Goal: Navigation & Orientation: Find specific page/section

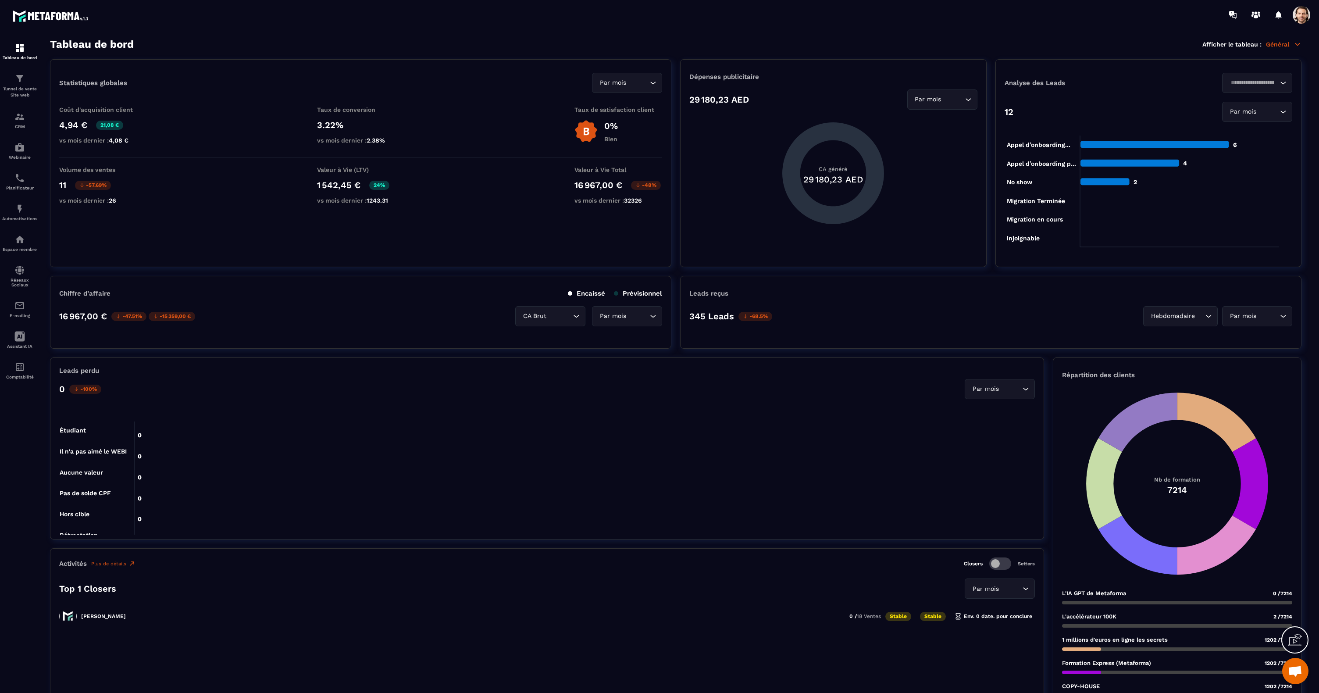
click at [1307, 21] on span at bounding box center [1302, 15] width 18 height 18
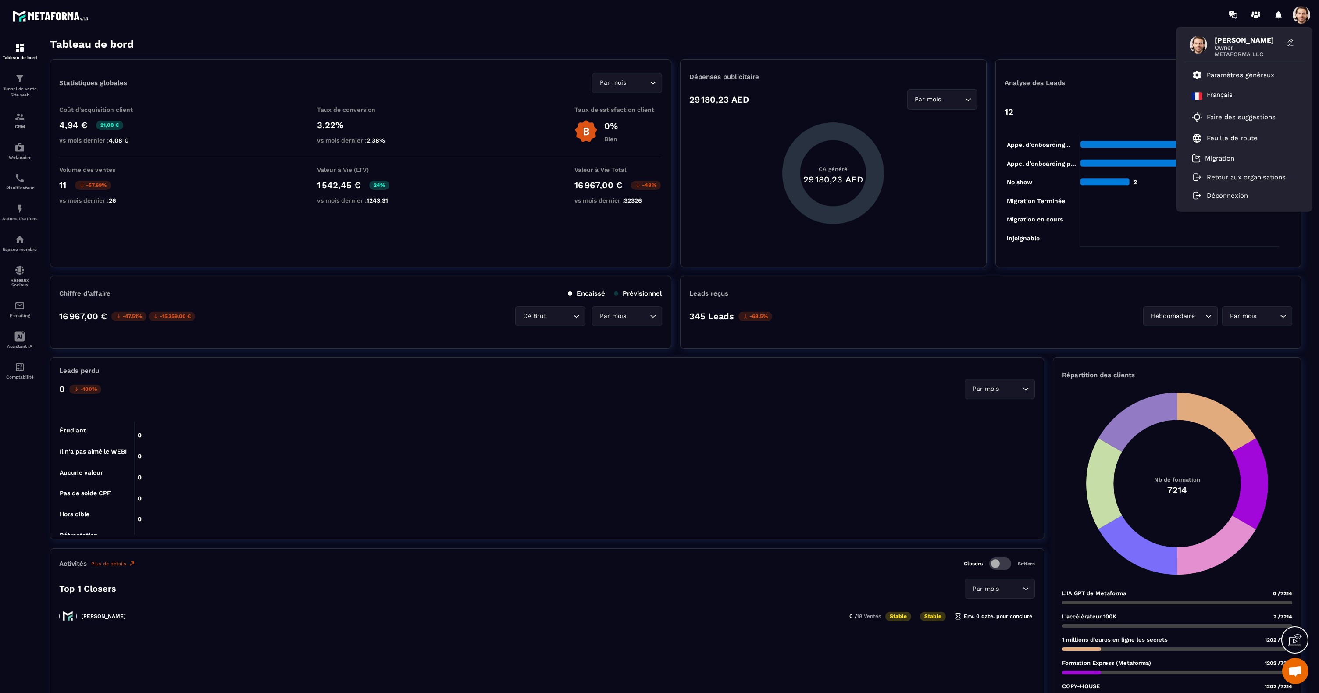
click at [1046, 19] on div "[PERSON_NAME] Owner METAFORMA LLC Paramètres généraux Français Faire des sugges…" at bounding box center [711, 14] width 1216 height 29
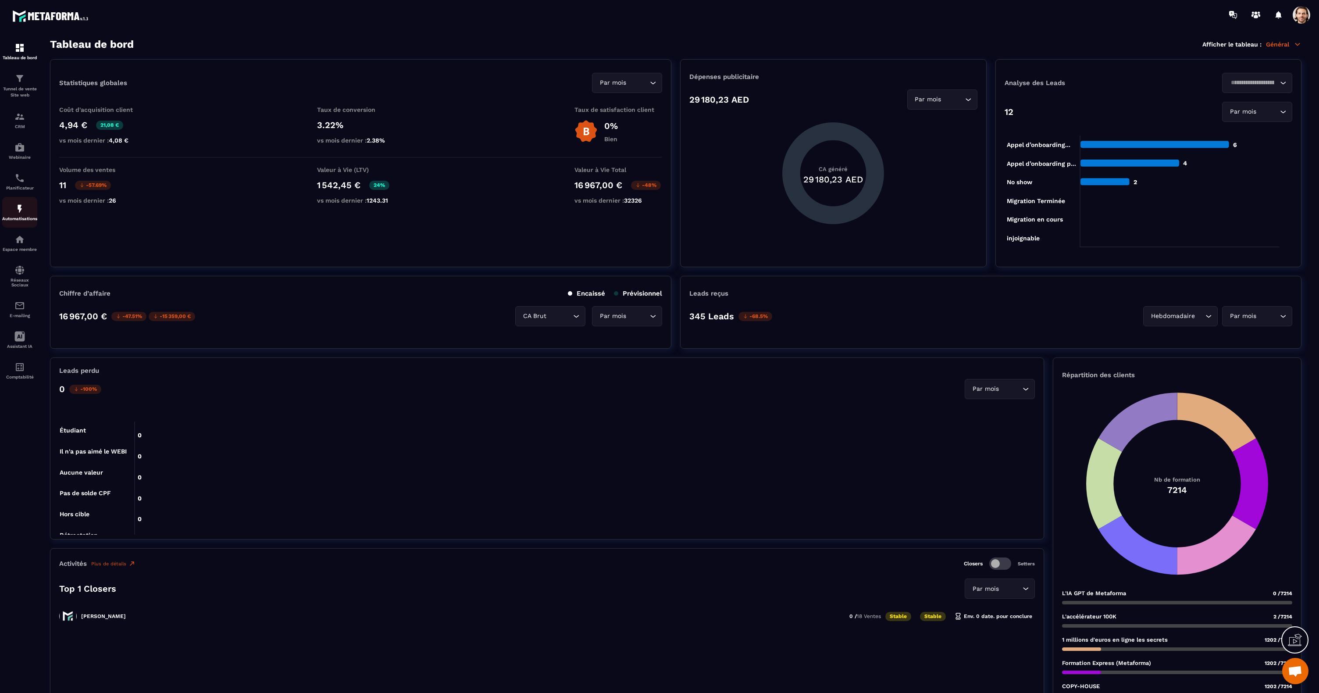
click at [17, 211] on img at bounding box center [19, 208] width 11 height 11
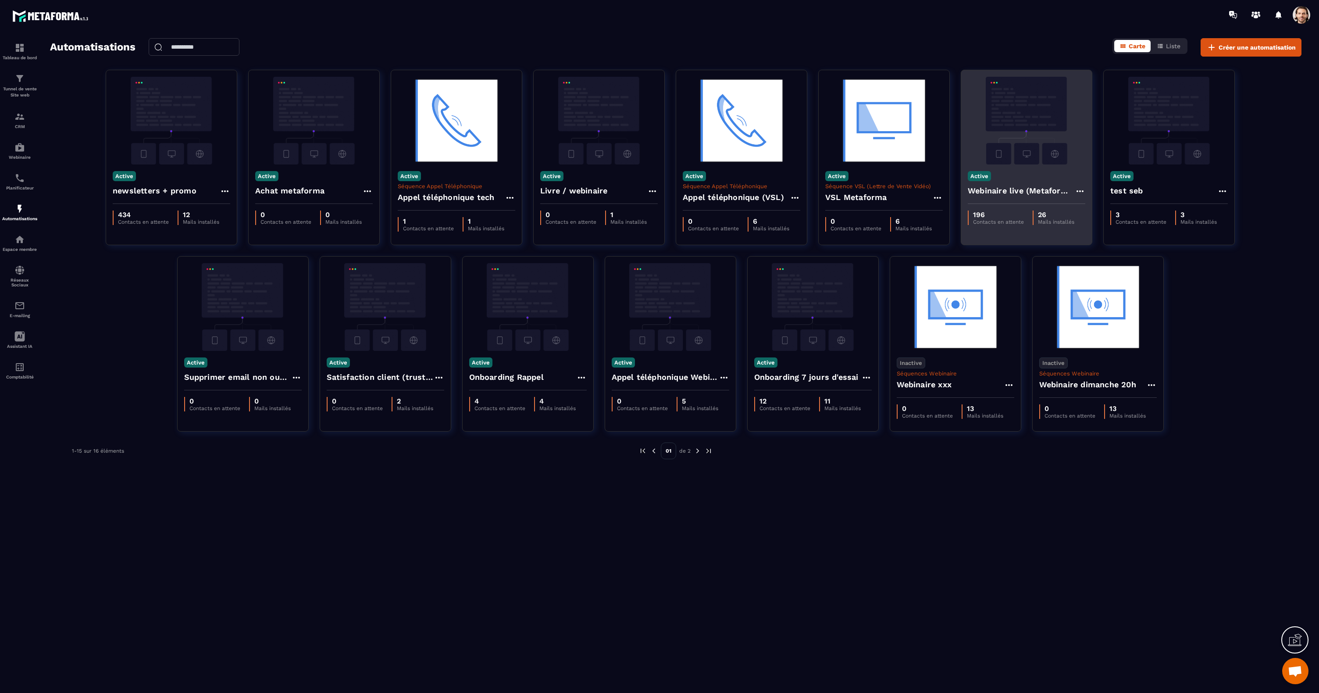
click at [1033, 129] on img at bounding box center [1027, 121] width 118 height 88
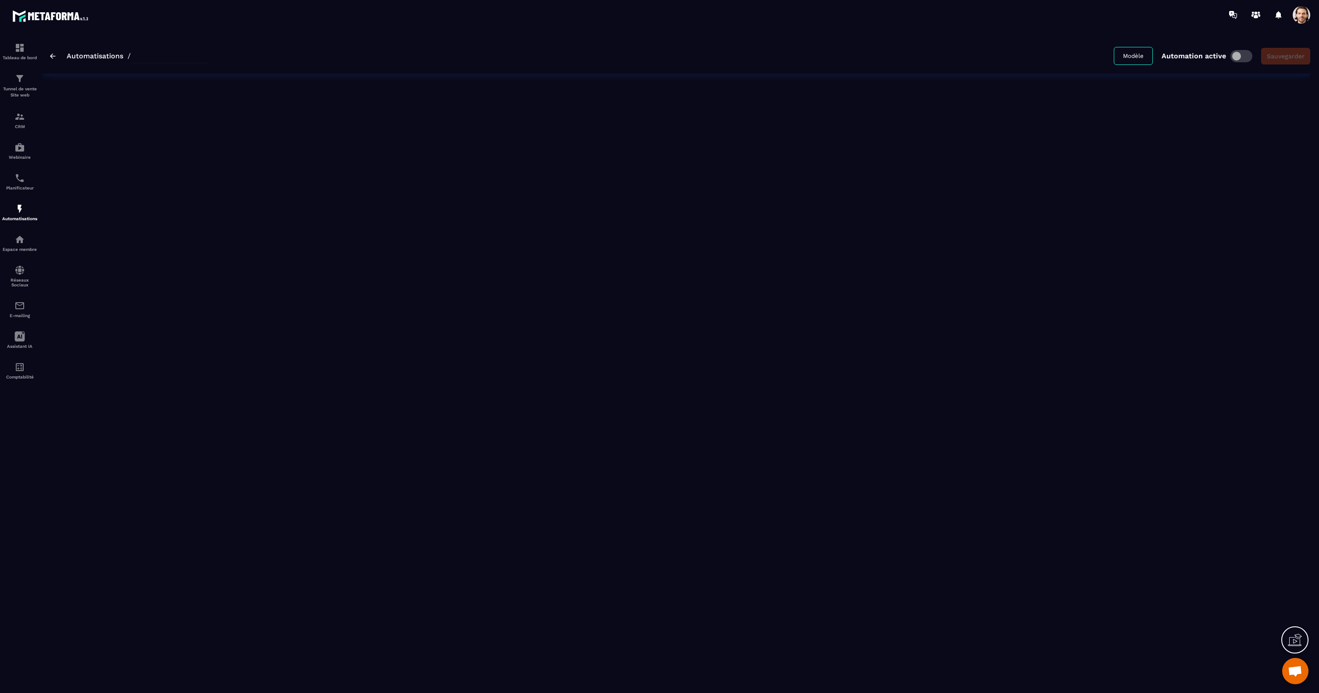
type input "**********"
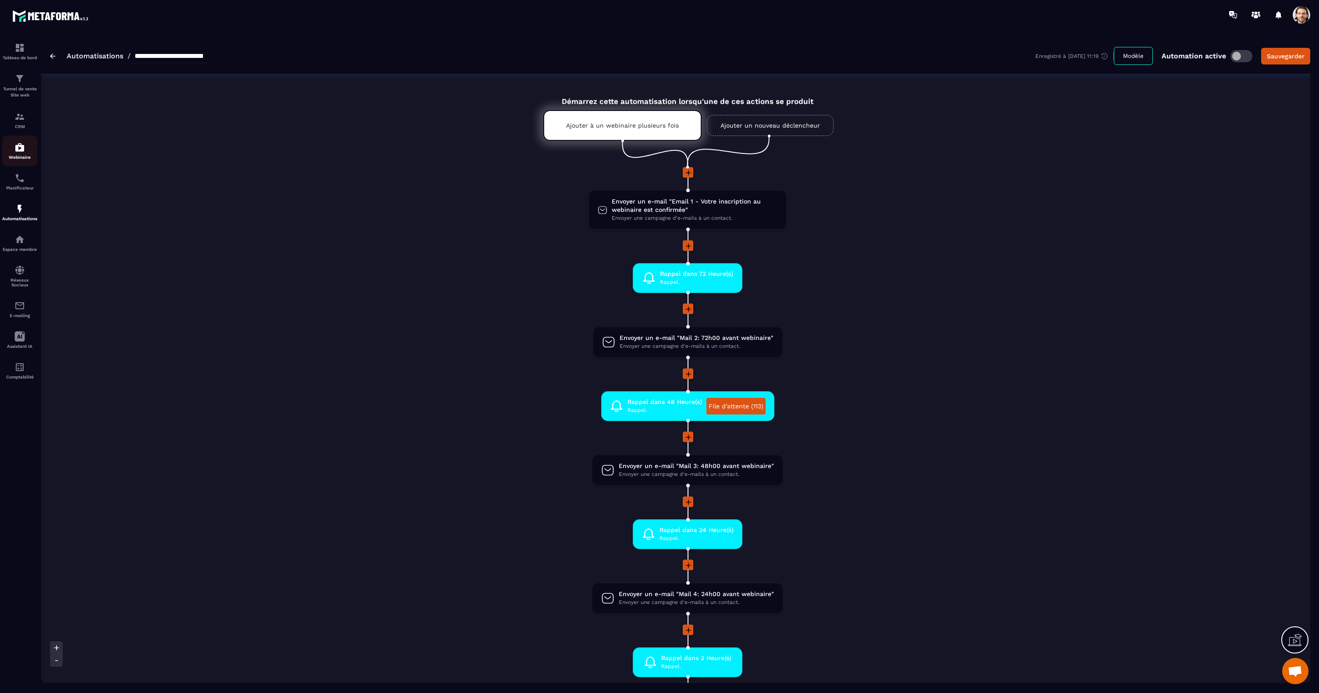
click at [21, 122] on div "CRM" at bounding box center [19, 120] width 35 height 18
click at [18, 150] on div "Webinaire" at bounding box center [19, 151] width 35 height 18
click at [18, 150] on img at bounding box center [19, 147] width 11 height 11
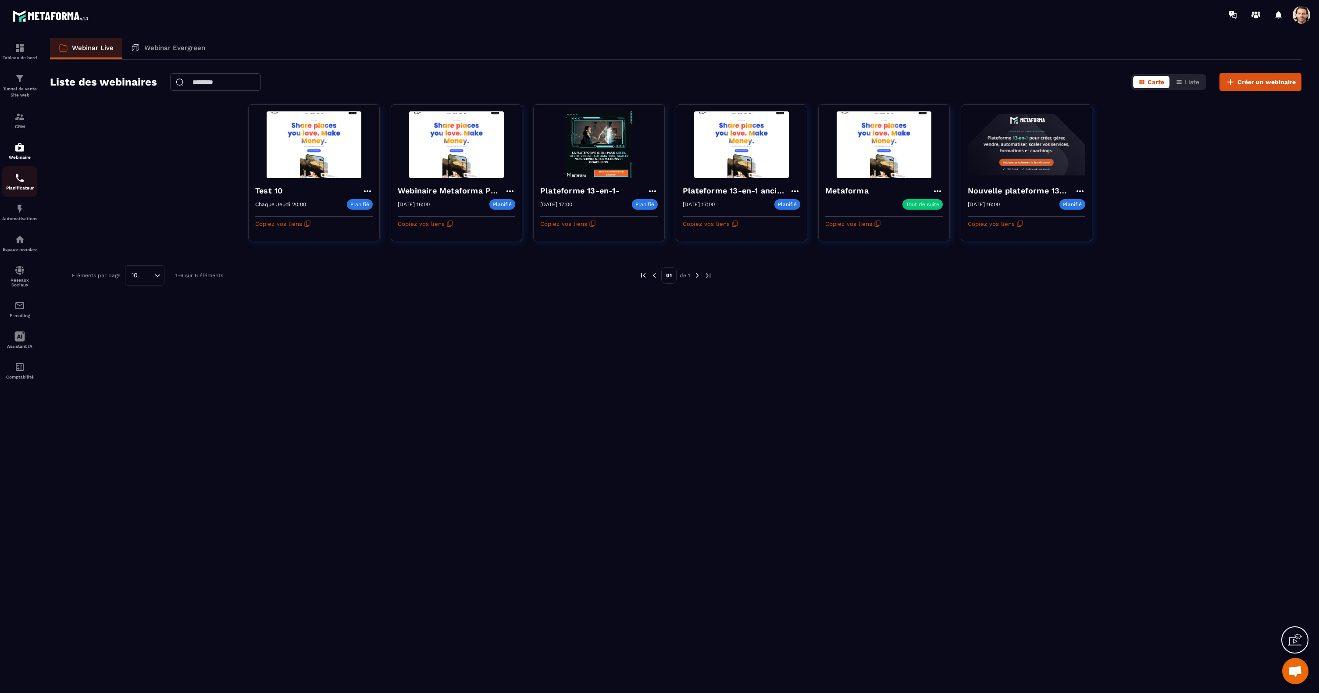
click at [28, 183] on div "Planificateur" at bounding box center [19, 182] width 35 height 18
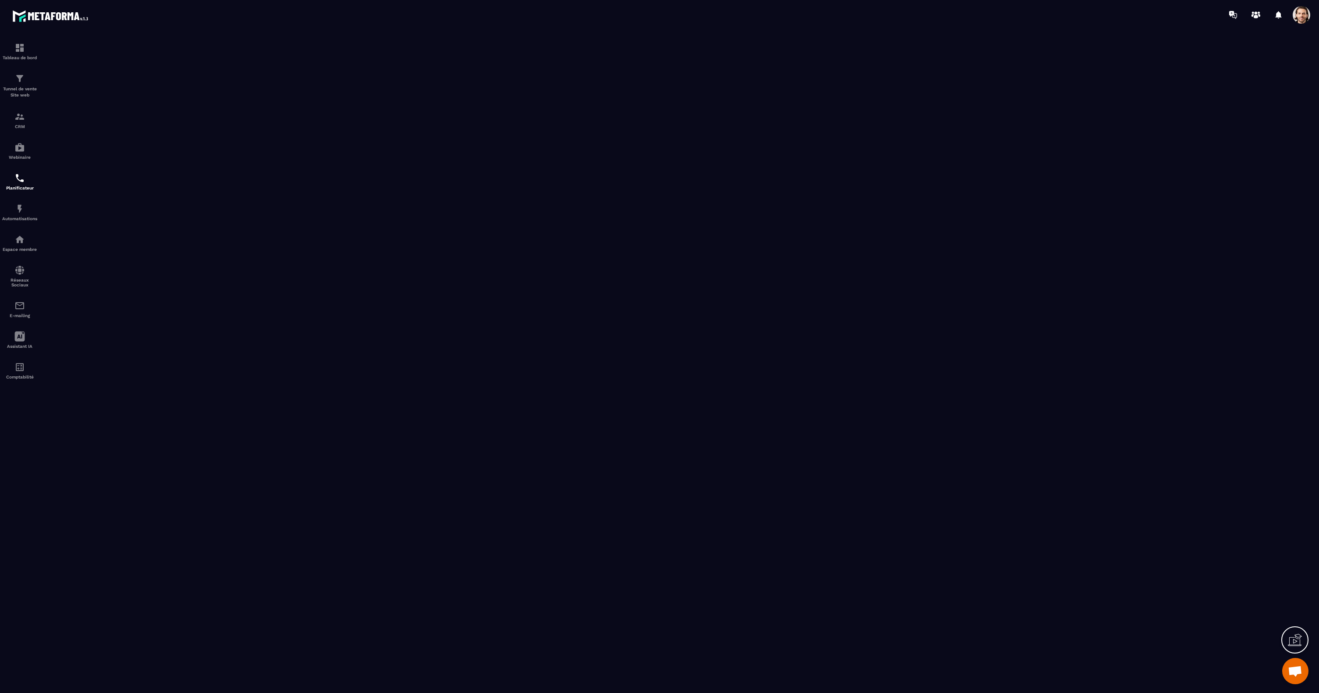
click at [1301, 16] on span at bounding box center [1302, 15] width 18 height 18
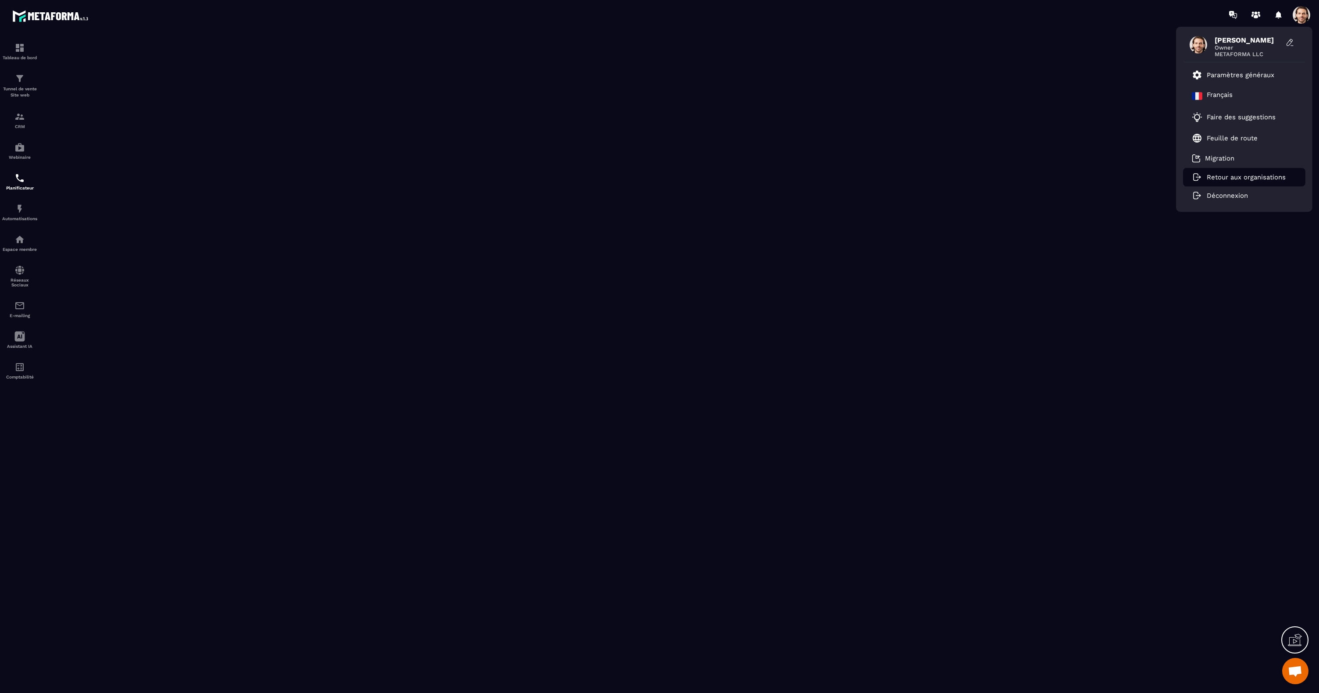
click at [1230, 181] on p "Retour aux organisations" at bounding box center [1246, 177] width 79 height 8
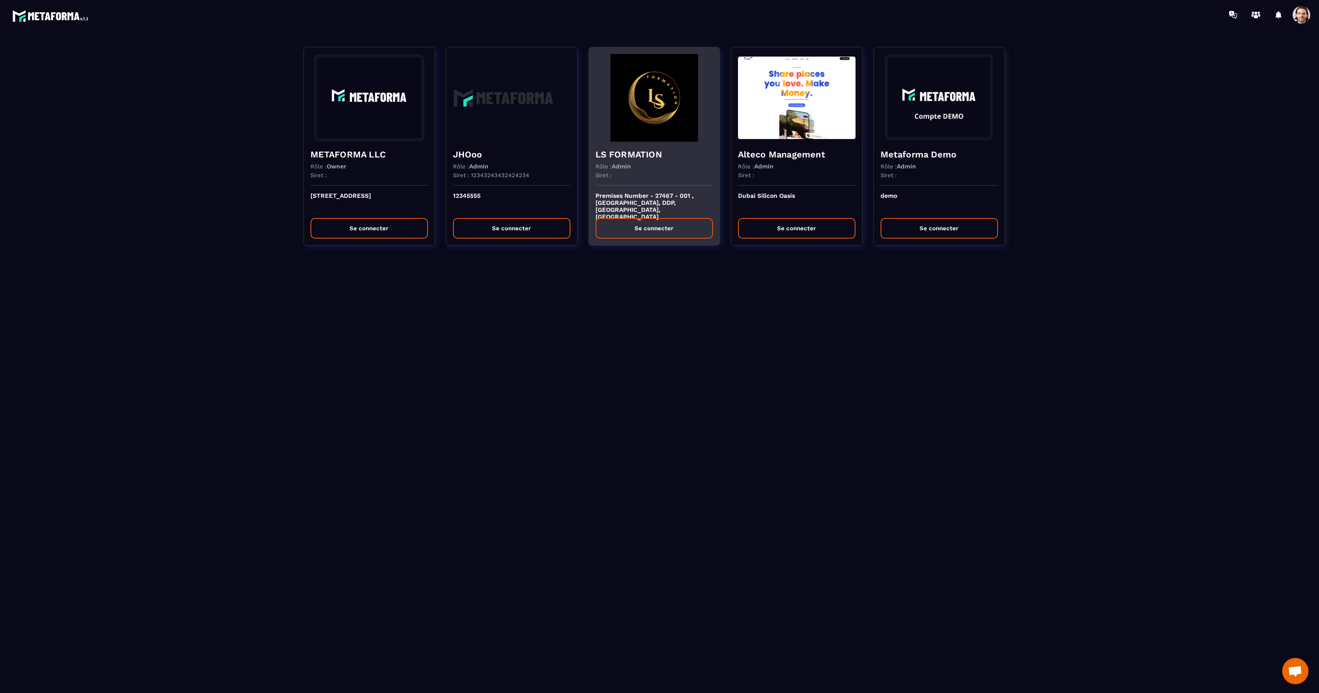
click at [634, 231] on button "Se connecter" at bounding box center [654, 228] width 118 height 21
